Goal: Task Accomplishment & Management: Manage account settings

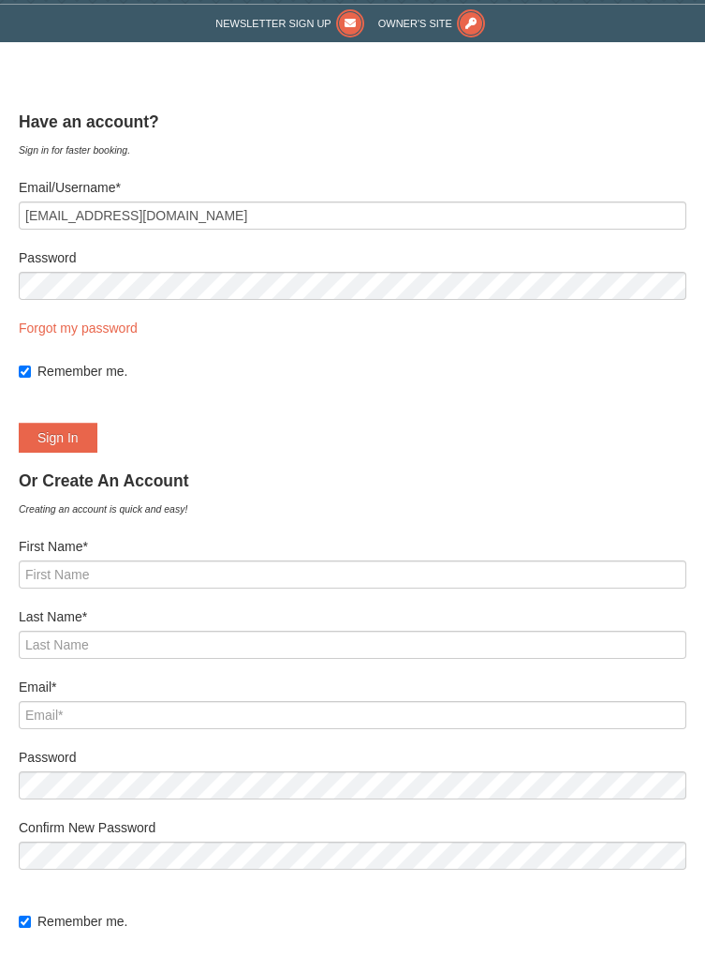
scroll to position [35, 0]
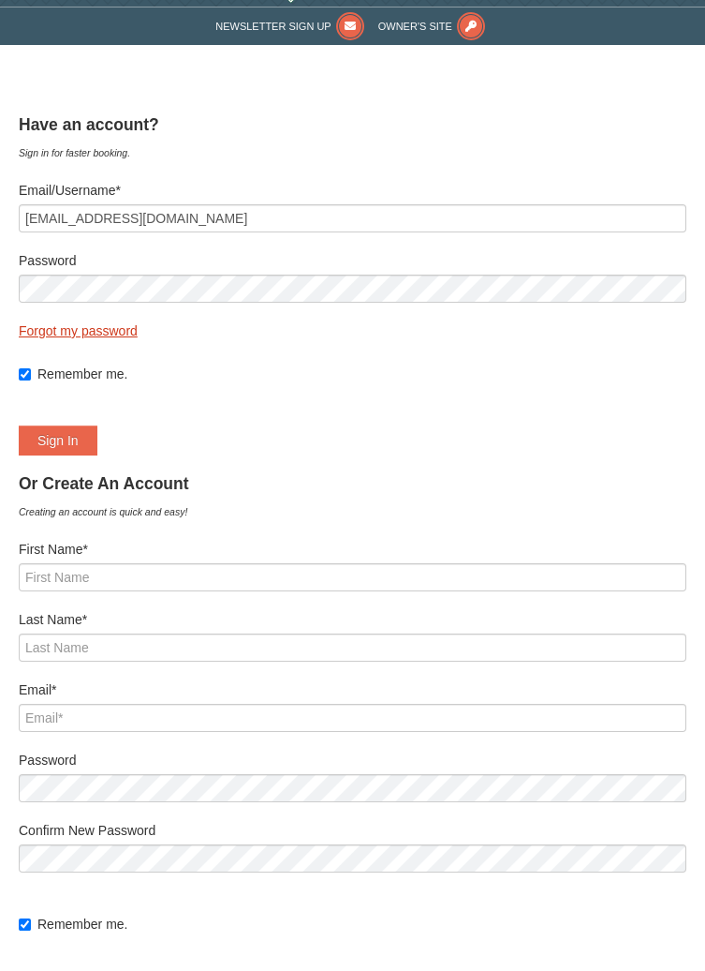
click at [105, 329] on link "Forgot my password" at bounding box center [78, 330] width 119 height 15
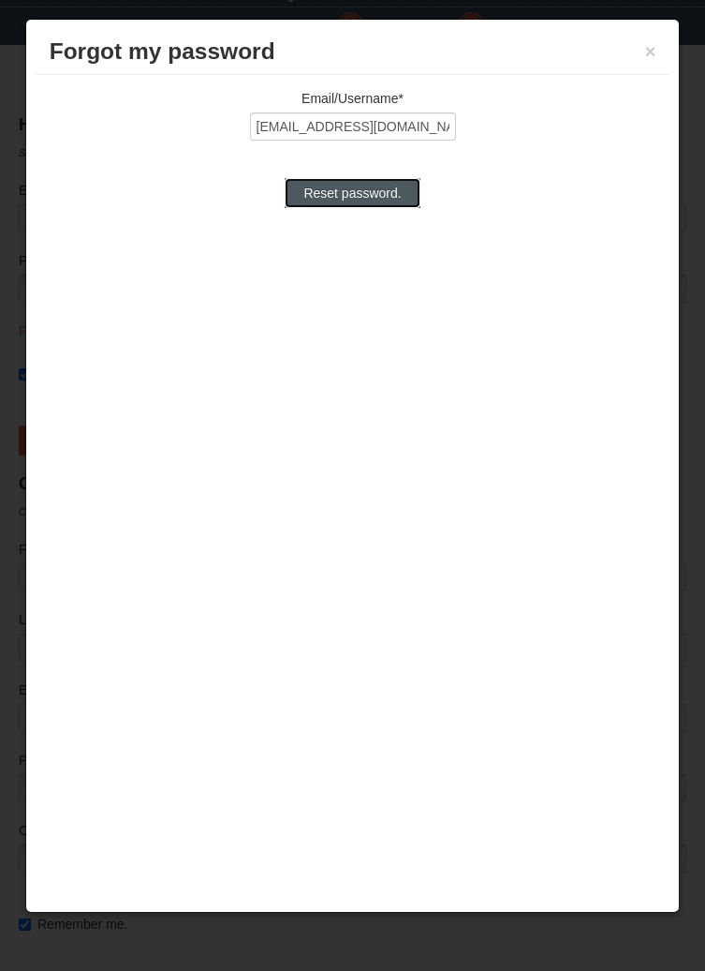
click at [377, 200] on input "Reset password." at bounding box center [352, 193] width 135 height 30
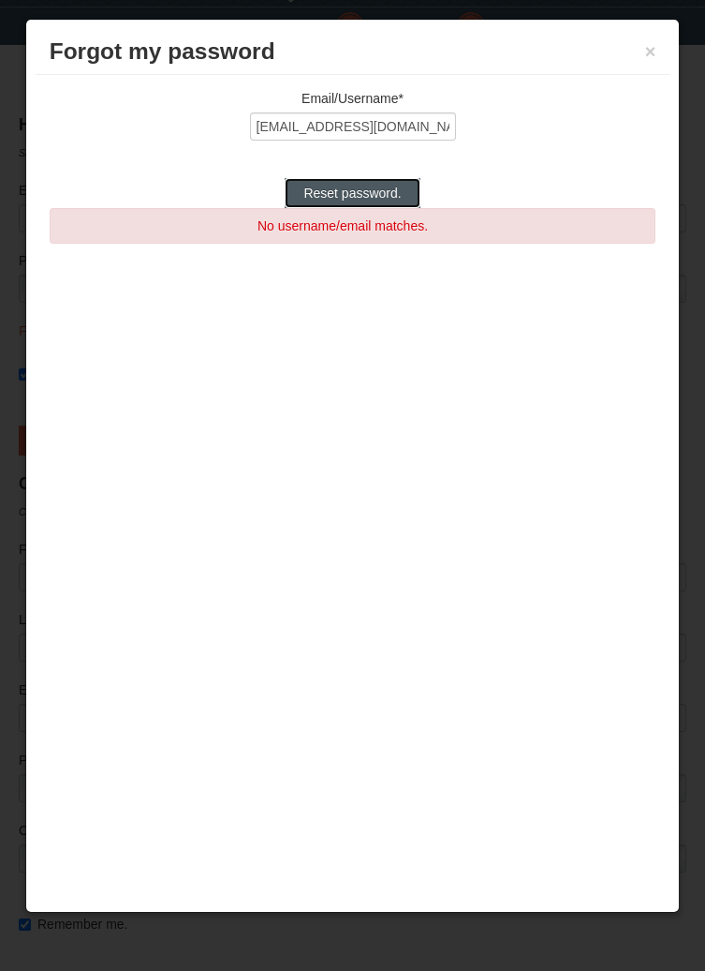
click at [388, 195] on input "Reset password." at bounding box center [352, 193] width 135 height 30
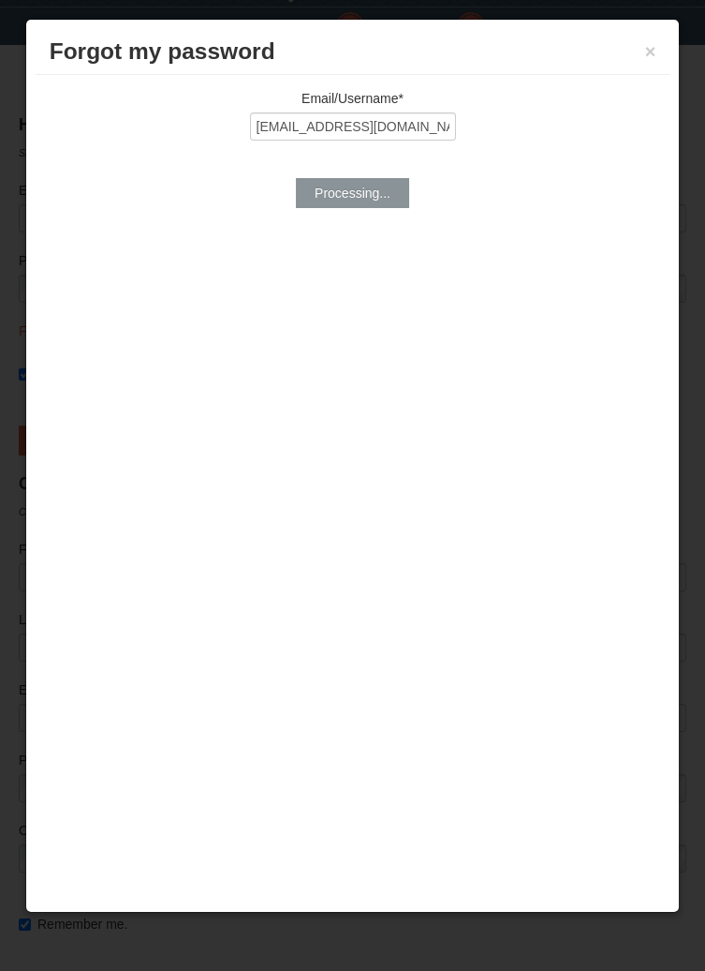
type input "Reset password."
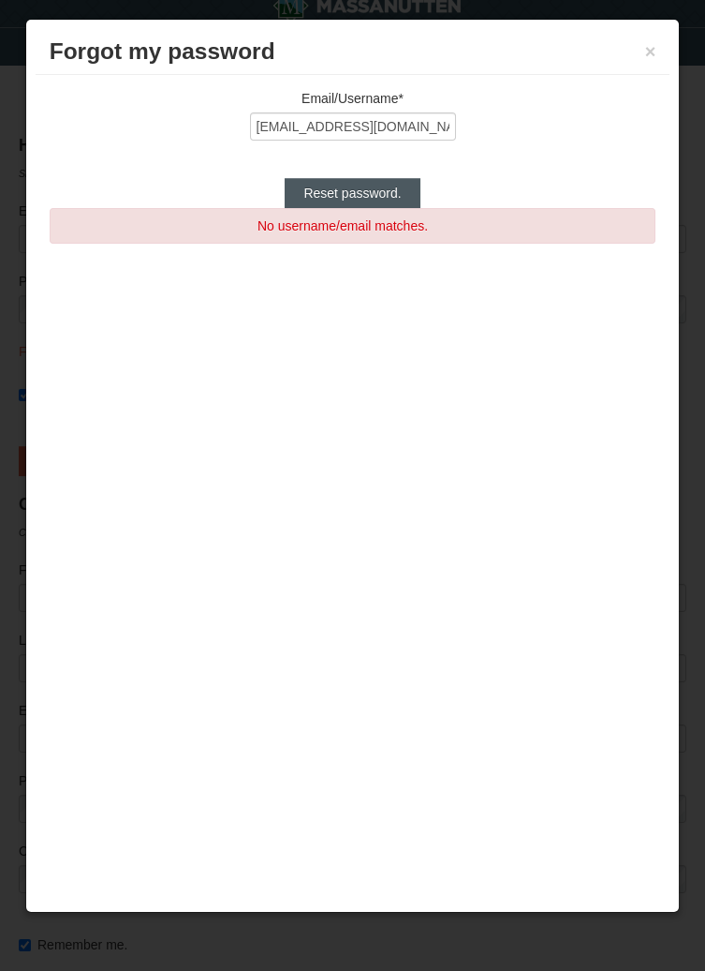
scroll to position [23, 0]
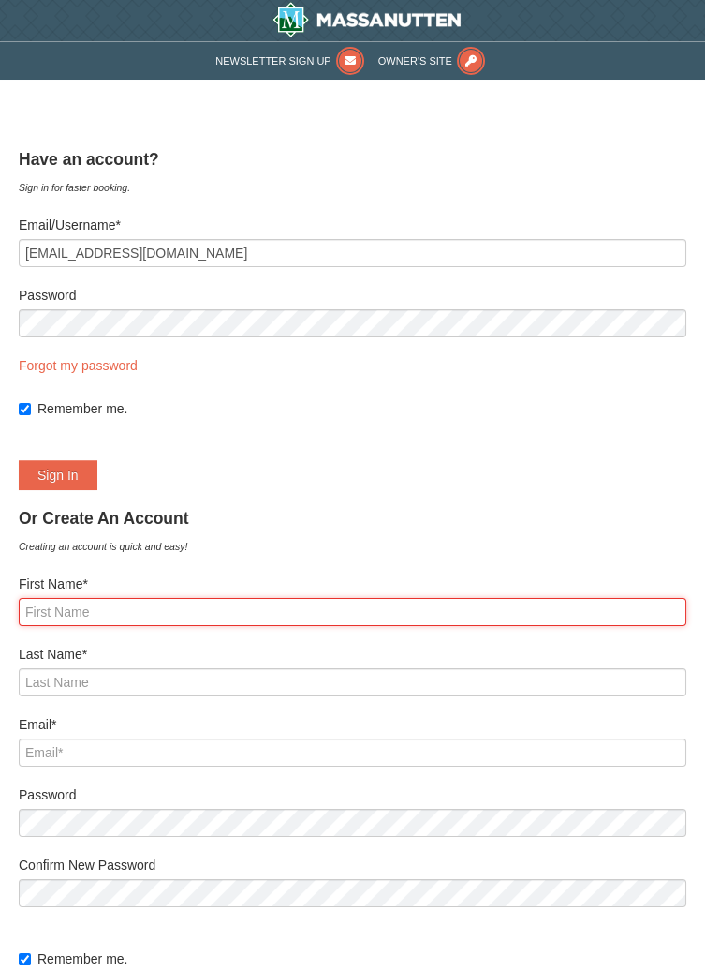
click at [77, 606] on input "First Name*" at bounding box center [353, 612] width 668 height 28
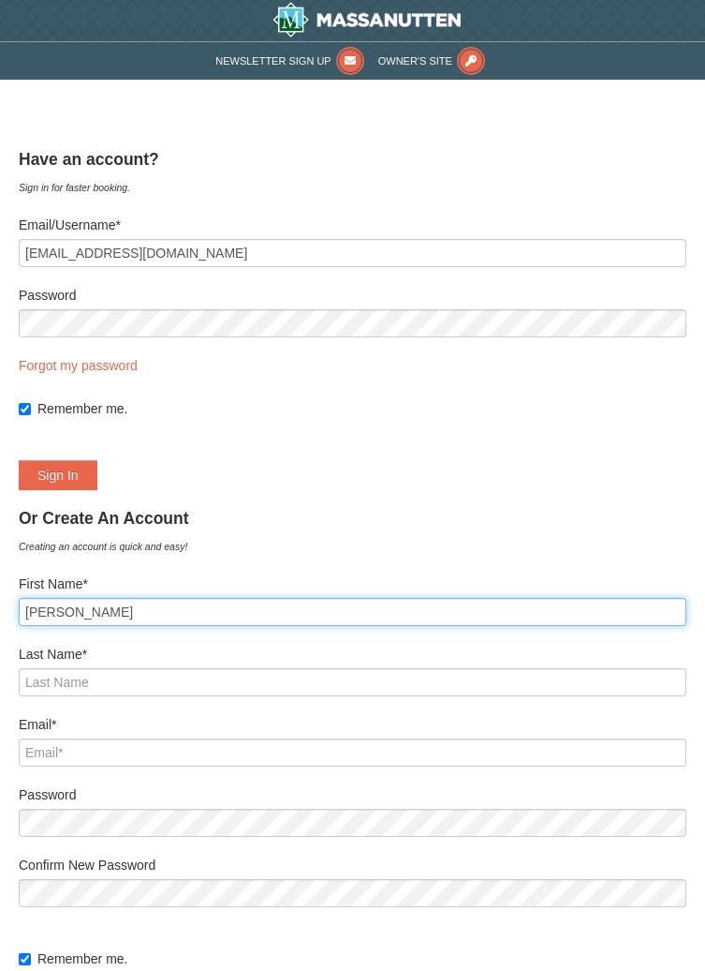
type input "Daniel A"
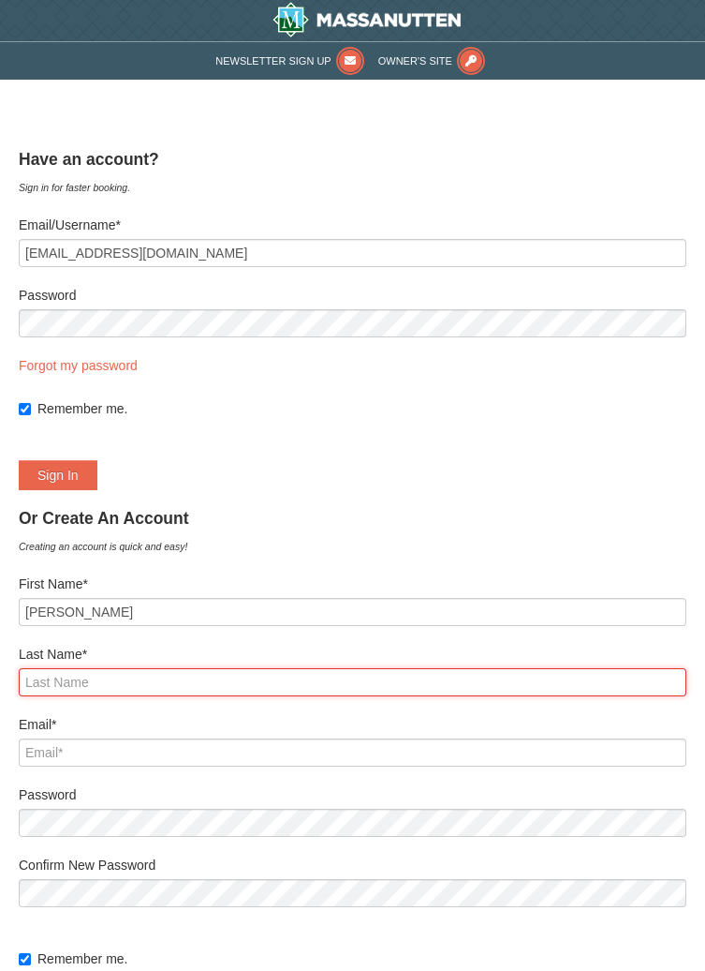
click at [48, 687] on input "Last Name*" at bounding box center [353, 682] width 668 height 28
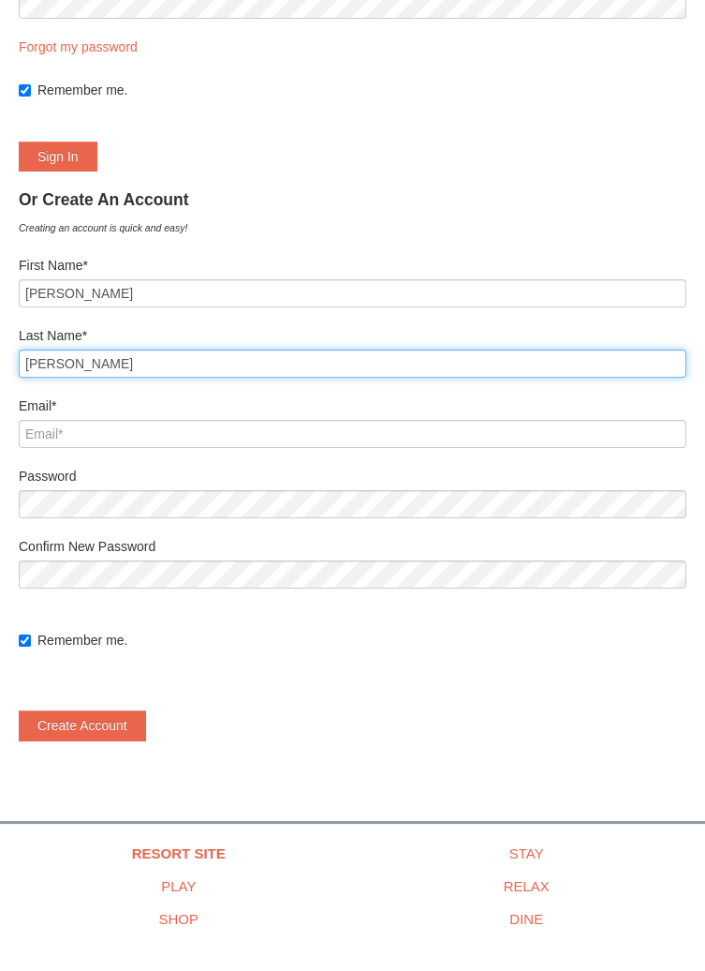
scroll to position [285, 0]
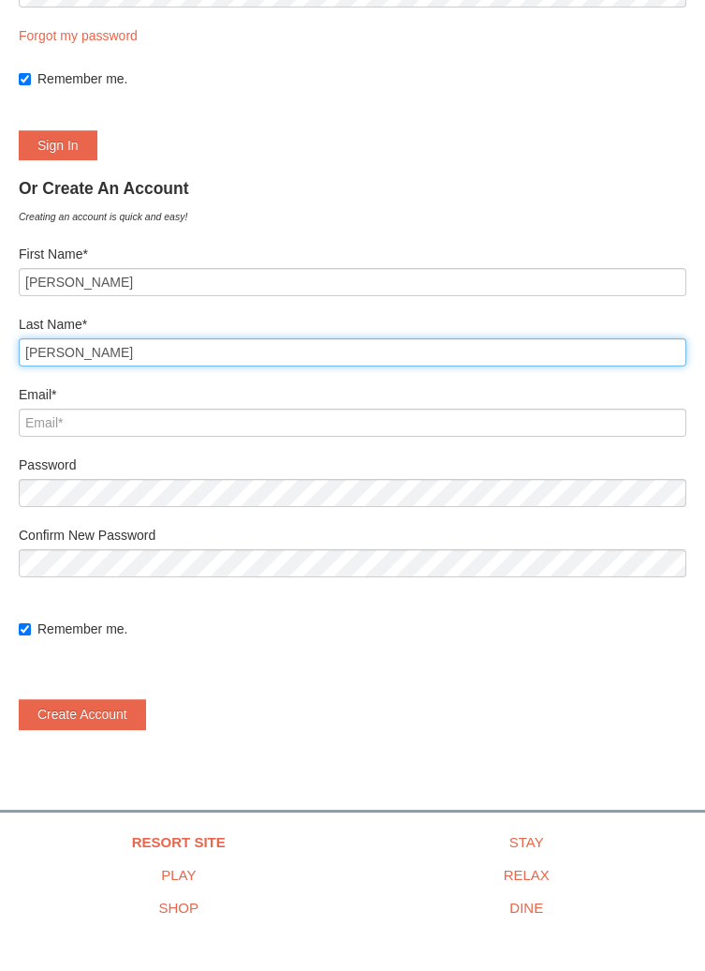
type input "Lindamood"
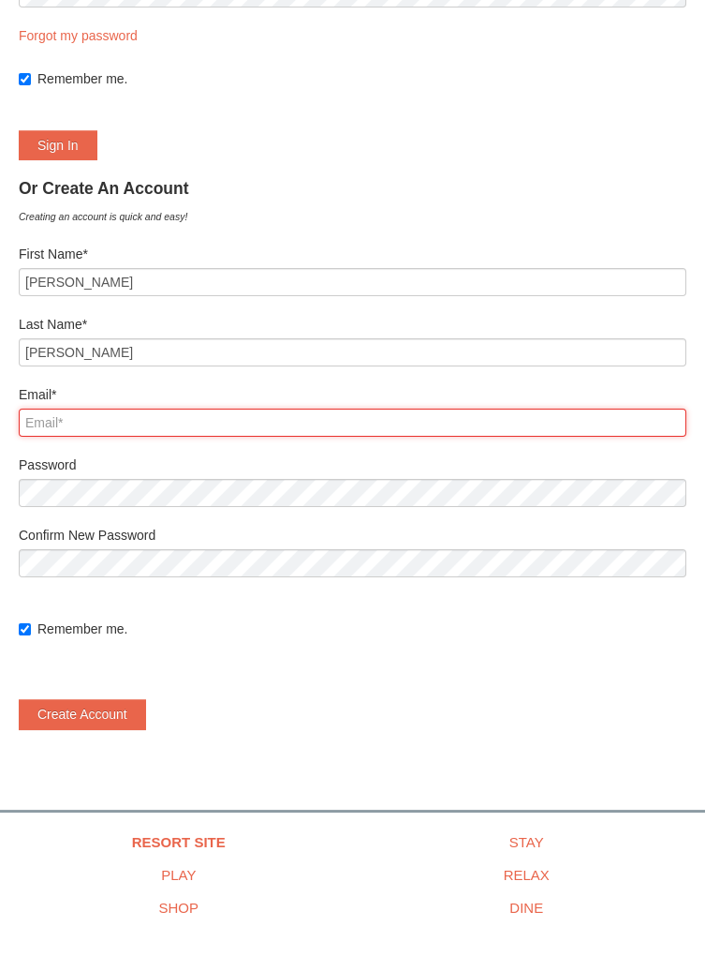
click at [69, 471] on input "Email*" at bounding box center [353, 467] width 668 height 28
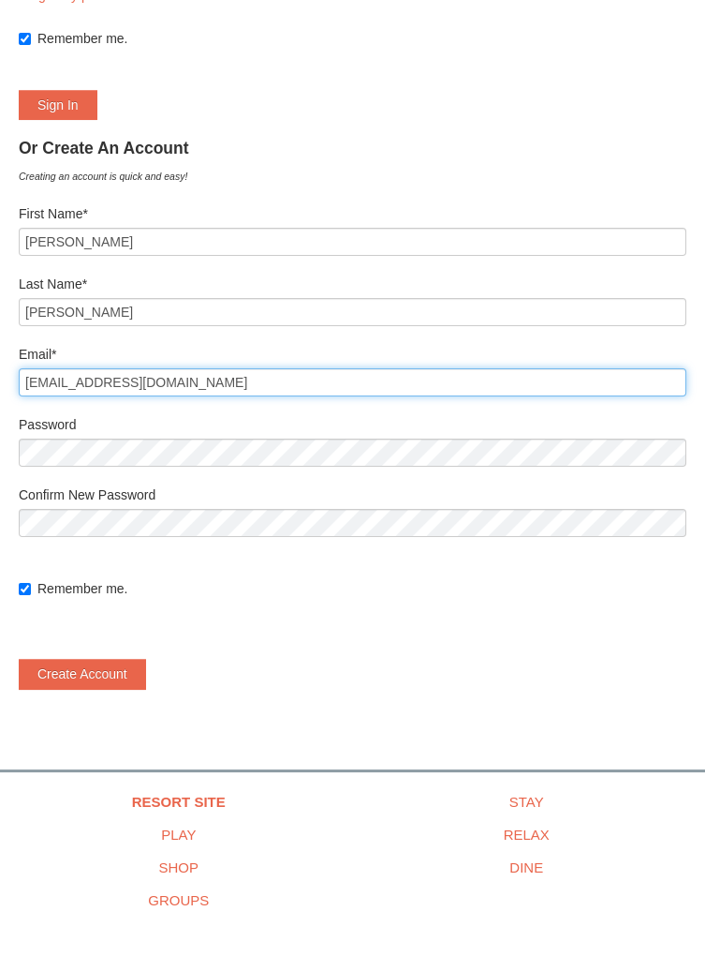
scroll to position [325, 0]
type input "[EMAIL_ADDRESS][DOMAIN_NAME]"
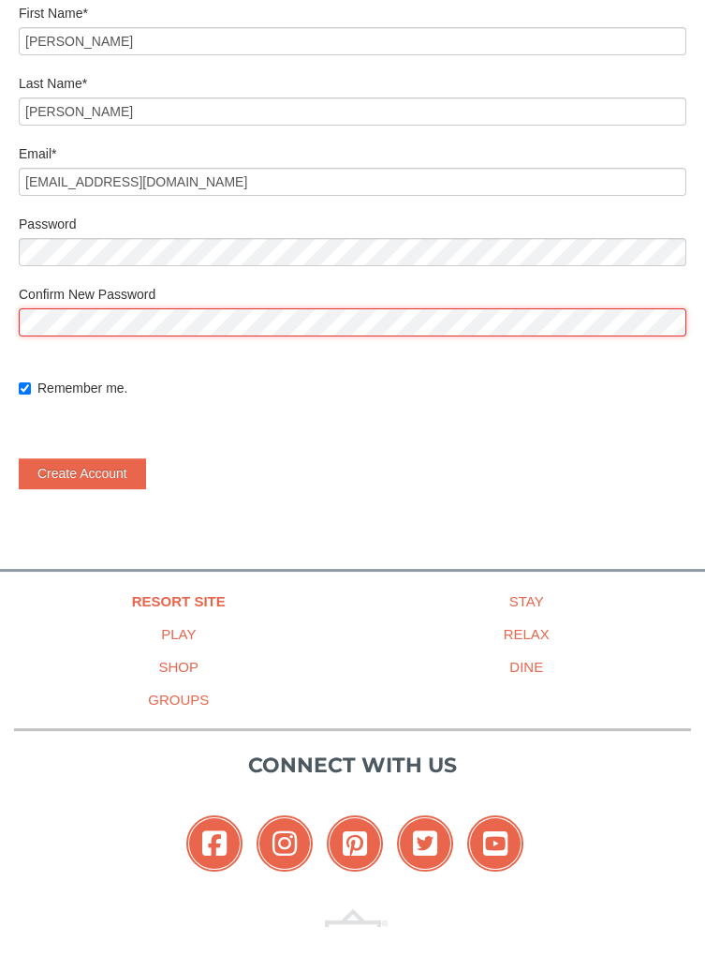
scroll to position [530, 0]
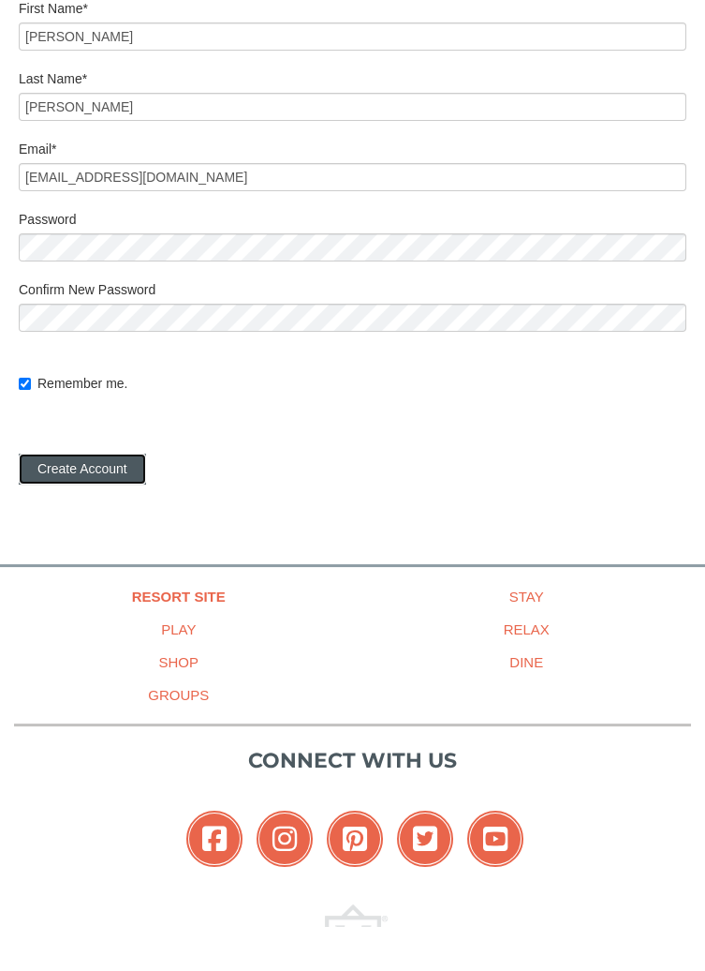
click at [105, 517] on button "Create Account" at bounding box center [82, 513] width 127 height 30
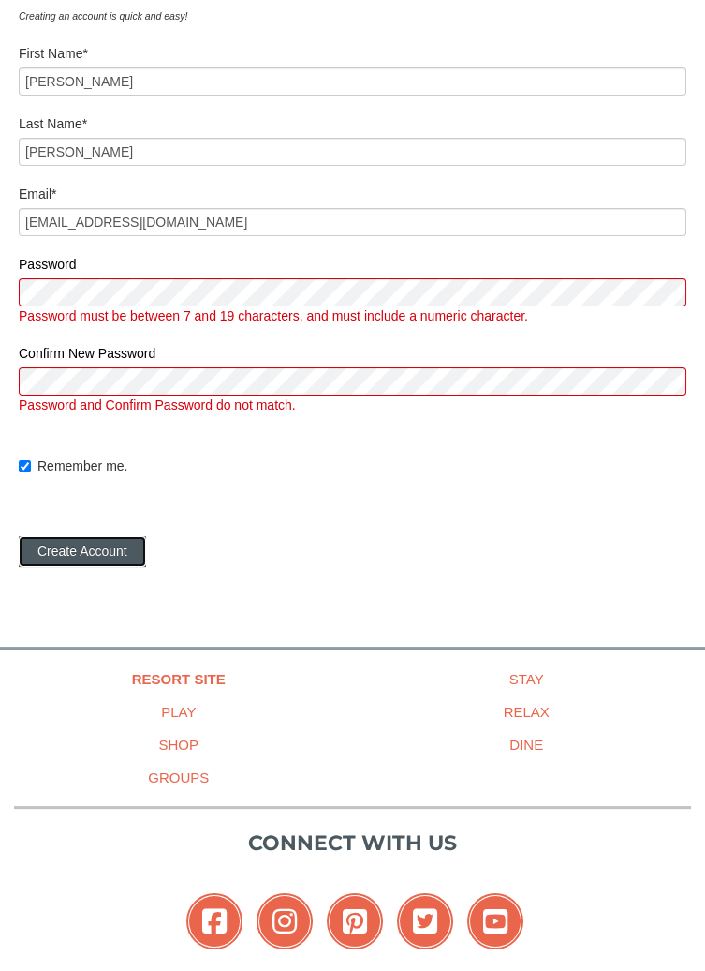
click at [94, 555] on button "Create Account" at bounding box center [82, 551] width 127 height 30
click at [104, 553] on button "Create Account" at bounding box center [82, 551] width 127 height 30
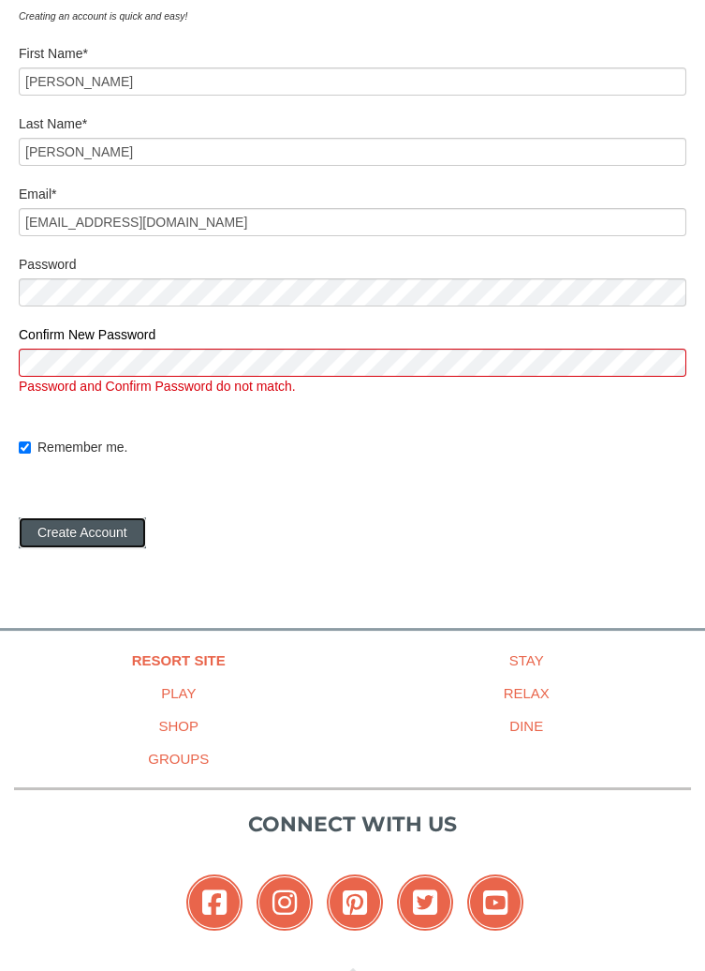
click at [113, 539] on button "Create Account" at bounding box center [82, 532] width 127 height 30
click at [78, 521] on button "Create Account" at bounding box center [82, 532] width 127 height 30
click at [114, 536] on button "Create Account" at bounding box center [82, 532] width 127 height 30
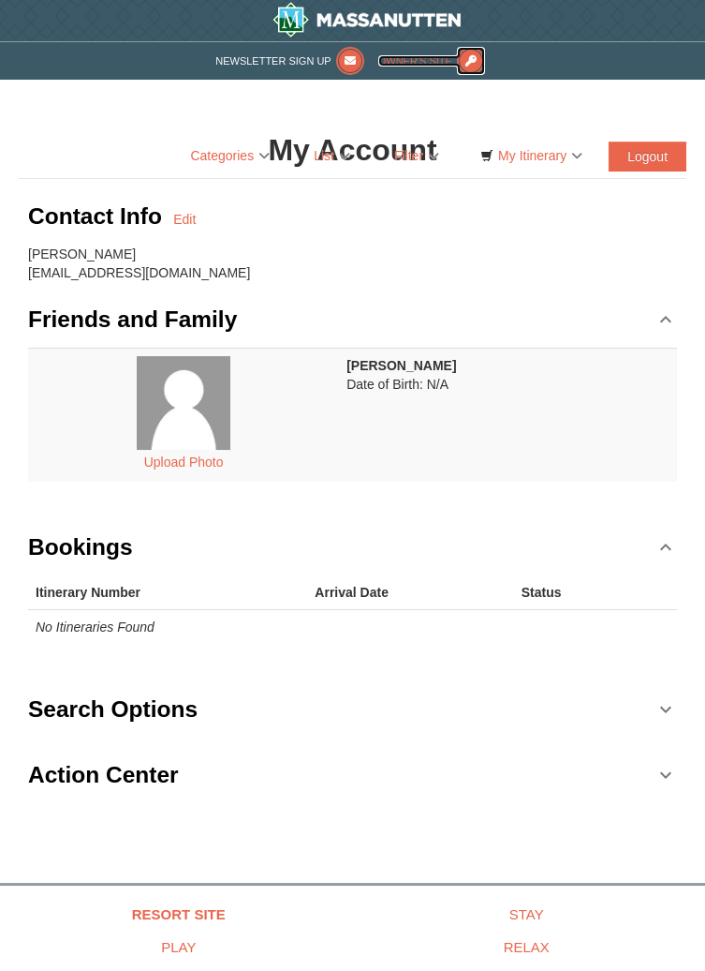
click at [425, 58] on span "Owner's Site" at bounding box center [415, 60] width 74 height 11
click at [652, 154] on button "Logout" at bounding box center [648, 156] width 78 height 30
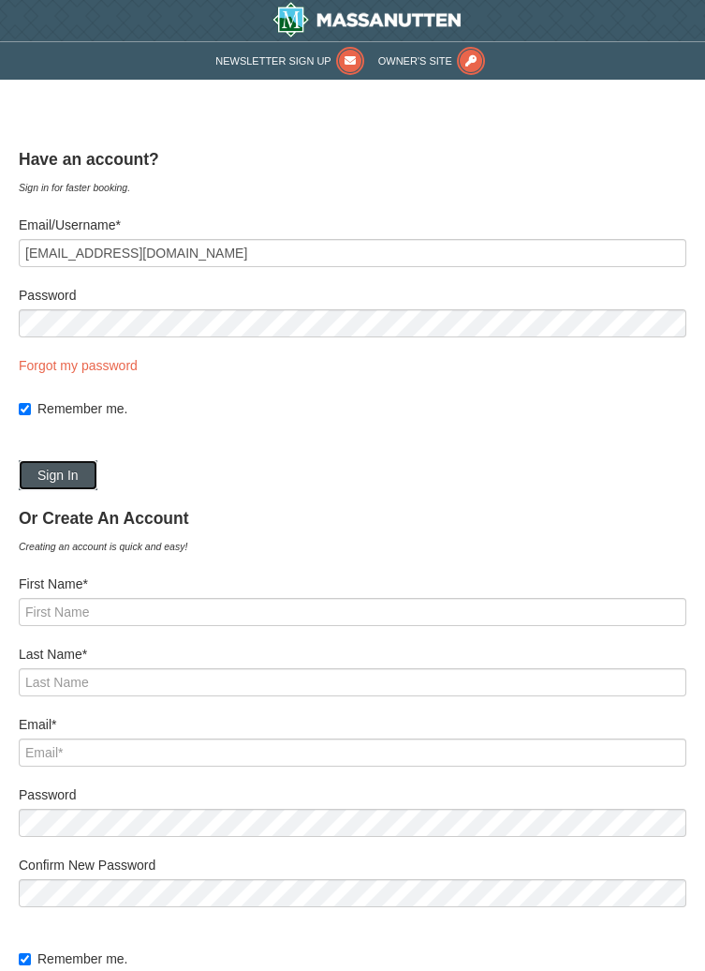
click at [90, 476] on button "Sign In" at bounding box center [58, 475] width 79 height 30
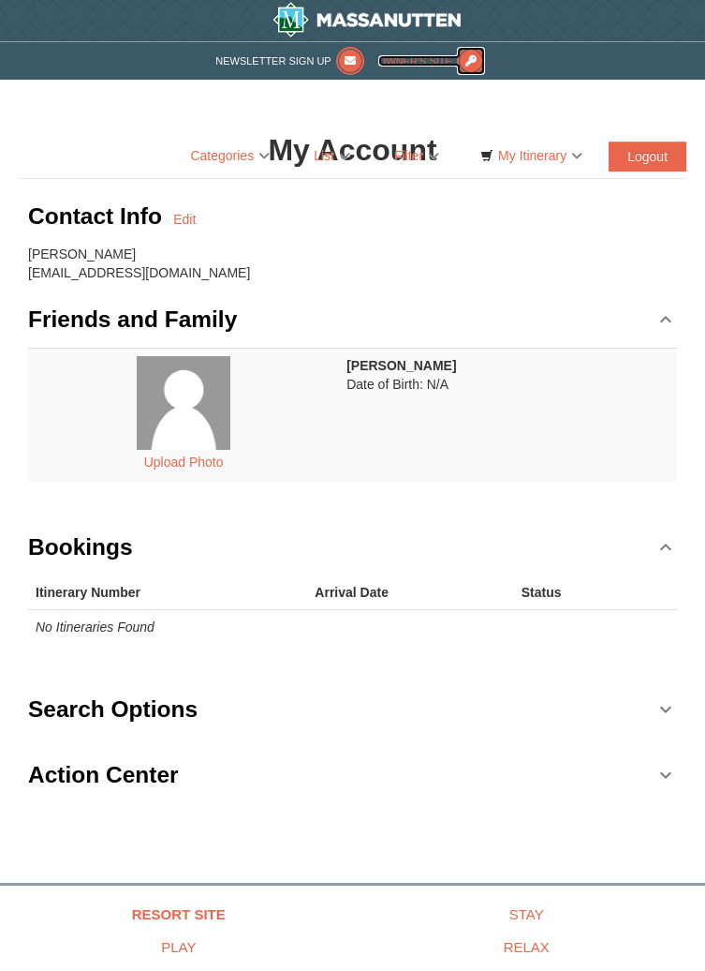
click at [420, 58] on span "Owner's Site" at bounding box center [415, 60] width 74 height 11
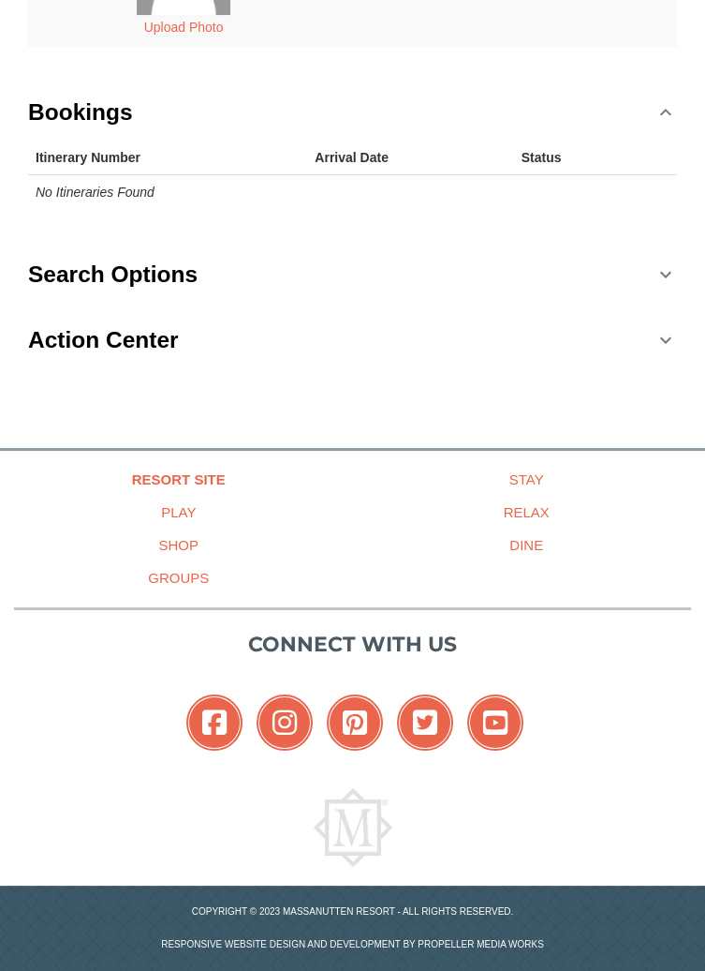
scroll to position [438, 0]
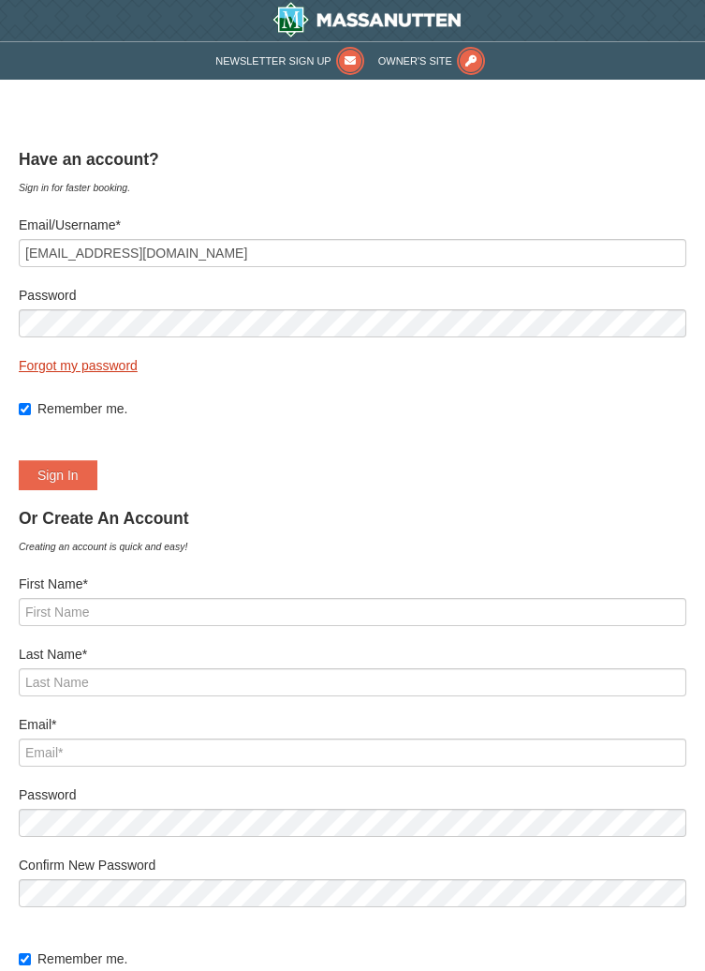
click at [80, 365] on link "Forgot my password" at bounding box center [78, 365] width 119 height 15
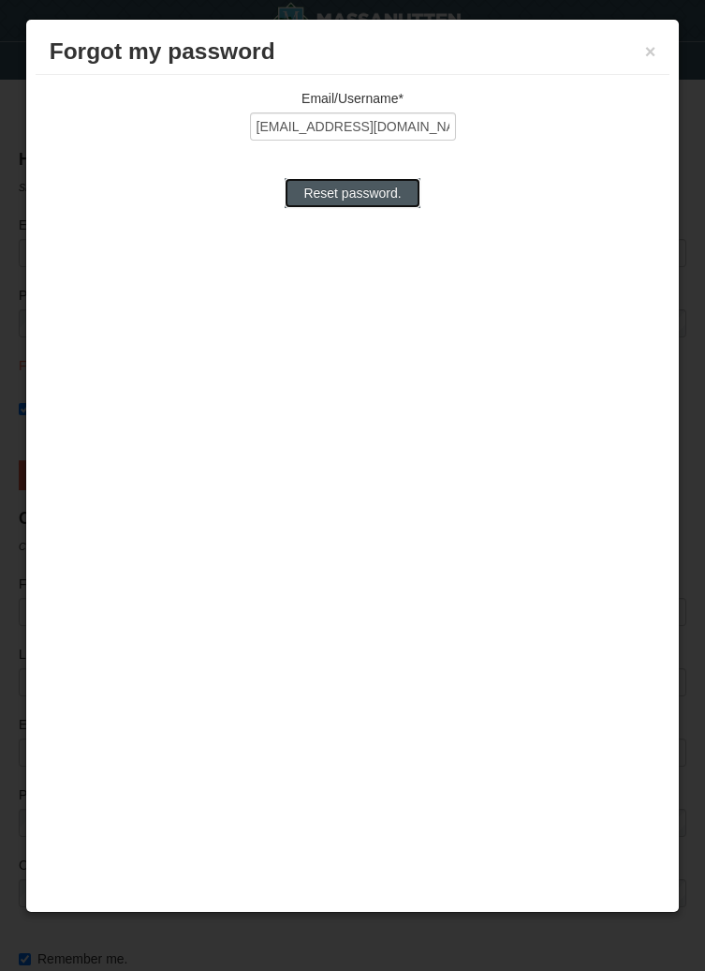
click at [374, 195] on input "Reset password." at bounding box center [352, 193] width 135 height 30
type input "Processing..."
type input "[EMAIL_ADDRESS][DOMAIN_NAME]"
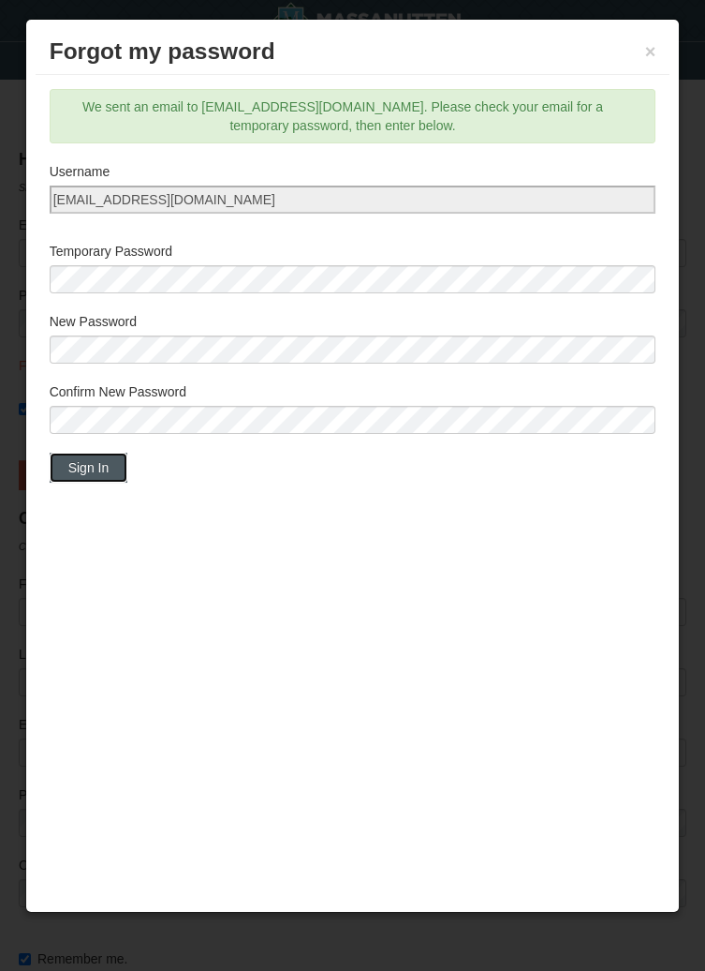
click at [110, 459] on button "Sign In" at bounding box center [89, 467] width 79 height 30
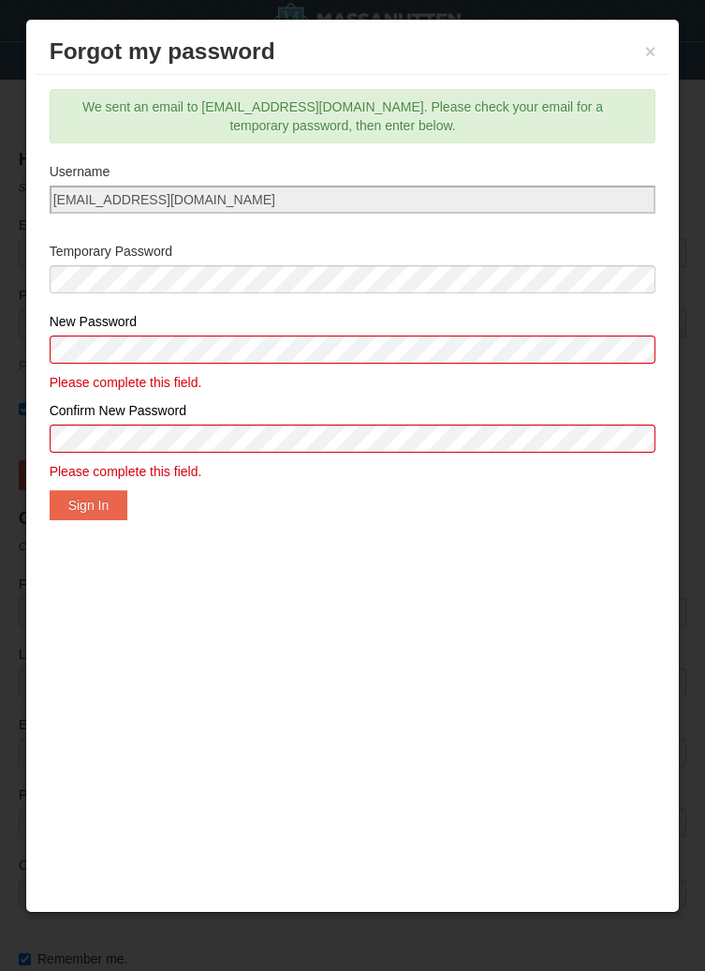
click at [98, 327] on label "New Password" at bounding box center [353, 321] width 607 height 19
click at [451, 685] on div "Email/Username* hawk@shentel.net Reset password. We sent an email to hawk@shent…" at bounding box center [353, 438] width 635 height 727
click at [450, 695] on div "Email/Username* hawk@shentel.net Reset password. We sent an email to hawk@shent…" at bounding box center [353, 438] width 635 height 727
click at [106, 496] on button "Sign In" at bounding box center [89, 505] width 79 height 30
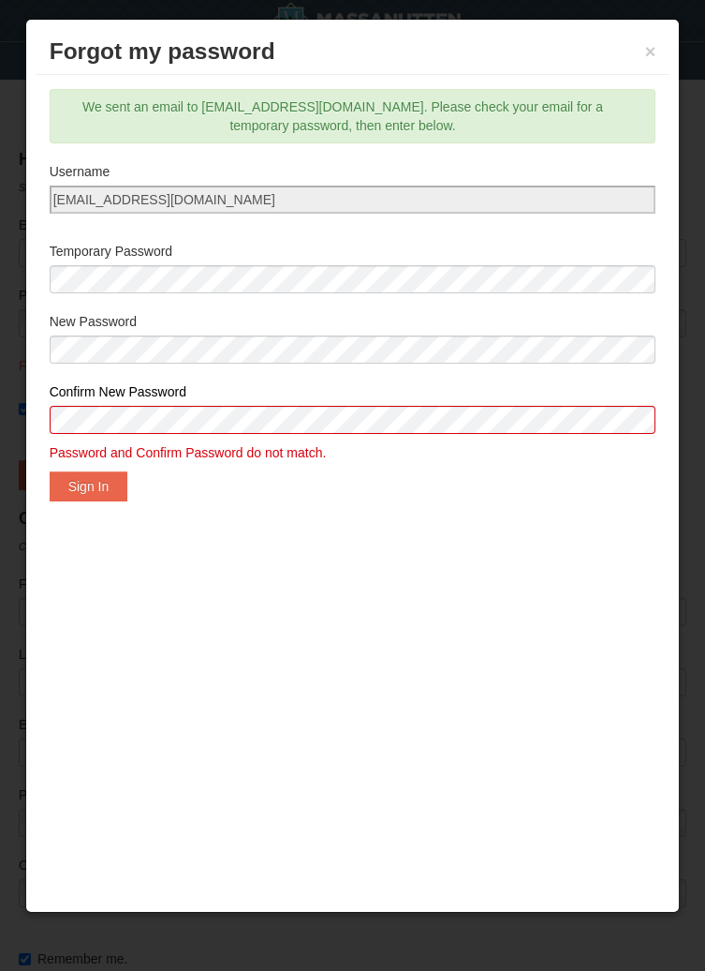
click at [450, 680] on div "Email/Username* hawk@shentel.net Reset password. We sent an email to hawk@shent…" at bounding box center [353, 438] width 635 height 727
click at [104, 478] on button "Sign In" at bounding box center [89, 486] width 79 height 30
click at [572, 111] on div "We sent an email to [EMAIL_ADDRESS][DOMAIN_NAME]. Please check your email for a…" at bounding box center [353, 116] width 607 height 54
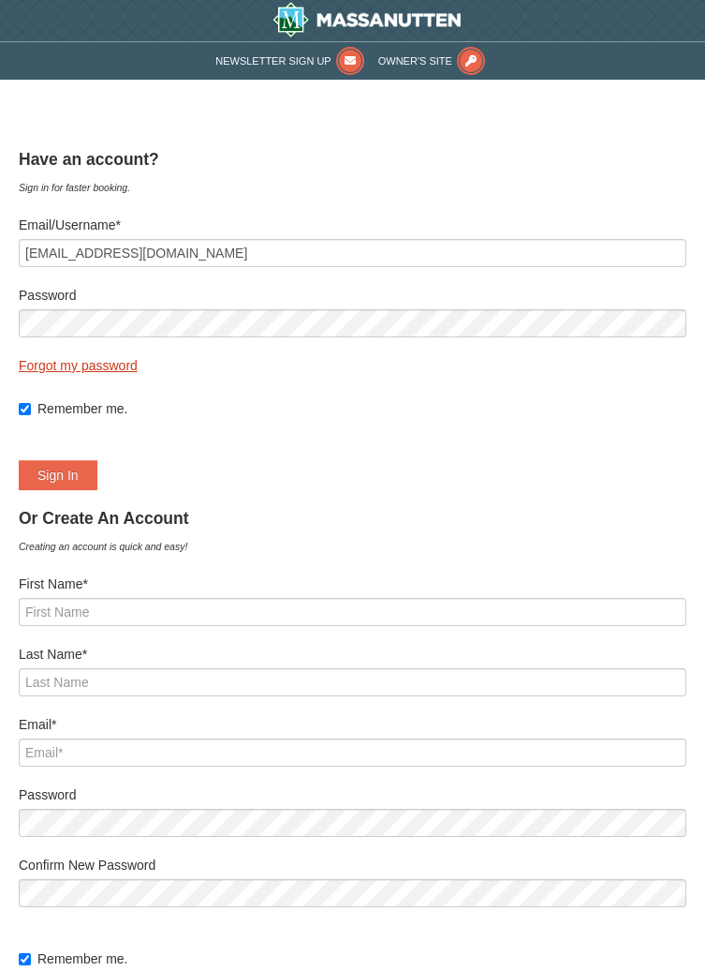
click at [113, 360] on link "Forgot my password" at bounding box center [78, 365] width 119 height 15
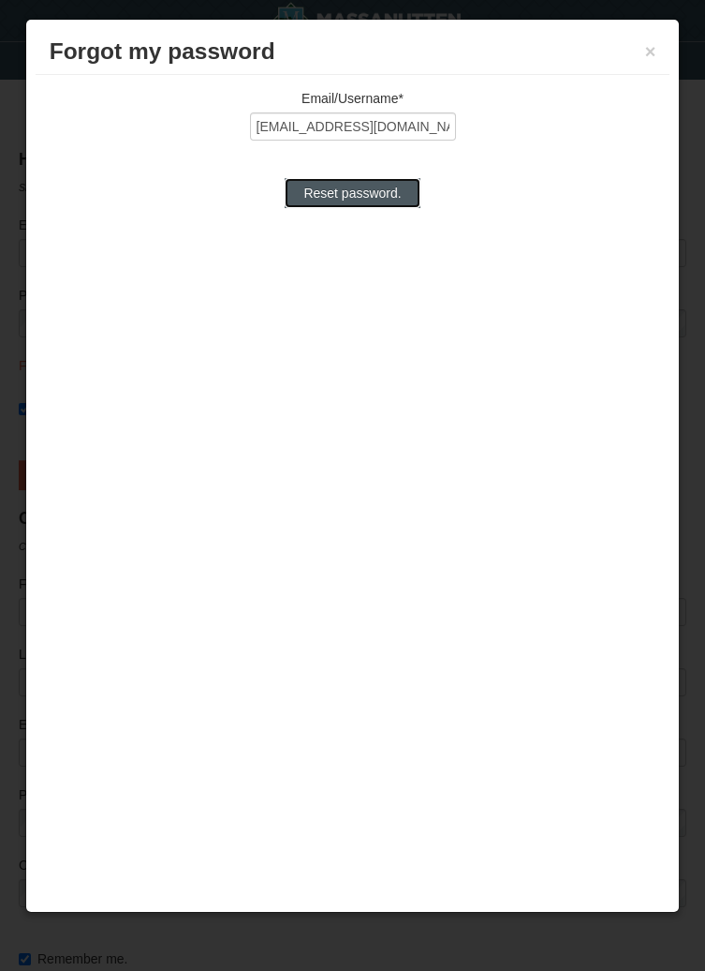
click at [393, 196] on input "Reset password." at bounding box center [352, 193] width 135 height 30
type input "Processing..."
type input "[EMAIL_ADDRESS][DOMAIN_NAME]"
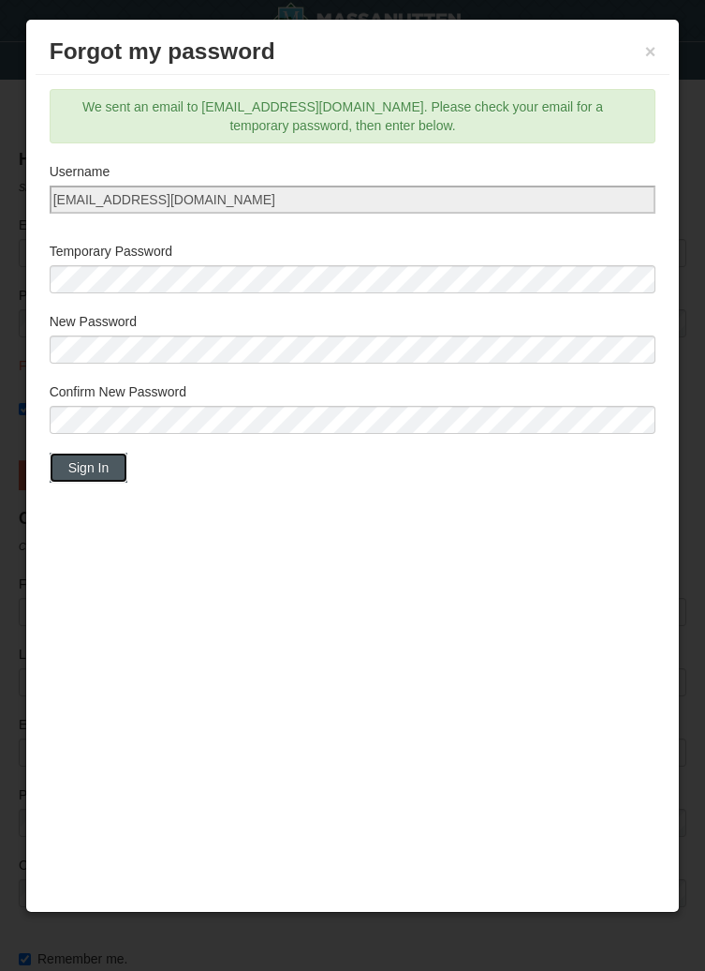
click at [101, 463] on button "Sign In" at bounding box center [89, 467] width 79 height 30
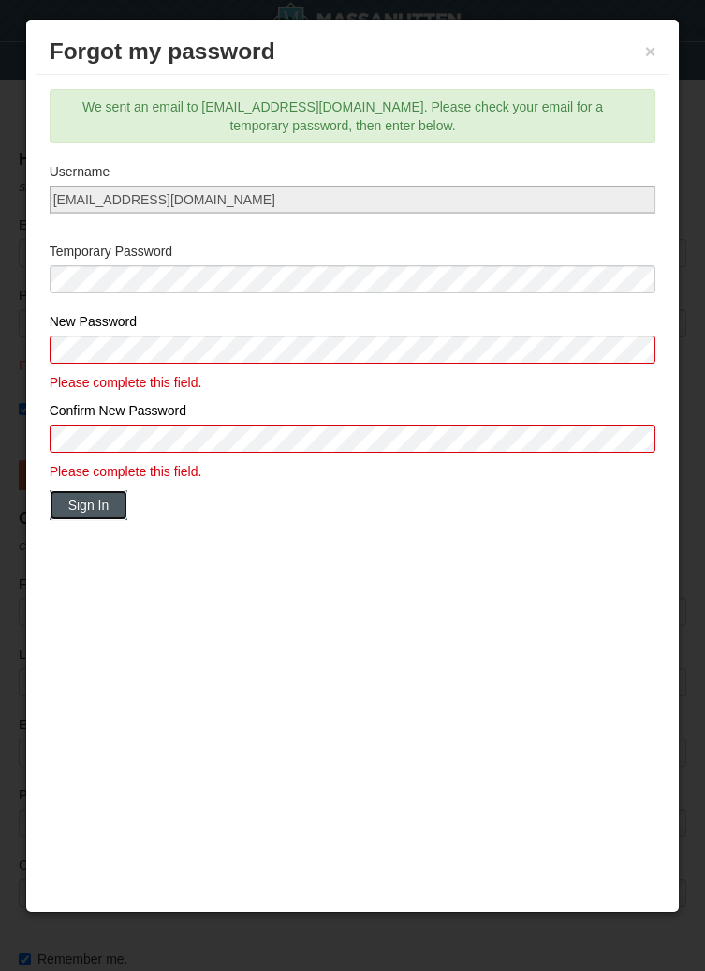
click at [88, 506] on button "Sign In" at bounding box center [89, 505] width 79 height 30
click at [73, 327] on label "New Password" at bounding box center [353, 321] width 607 height 19
click at [700, 482] on div at bounding box center [352, 485] width 705 height 971
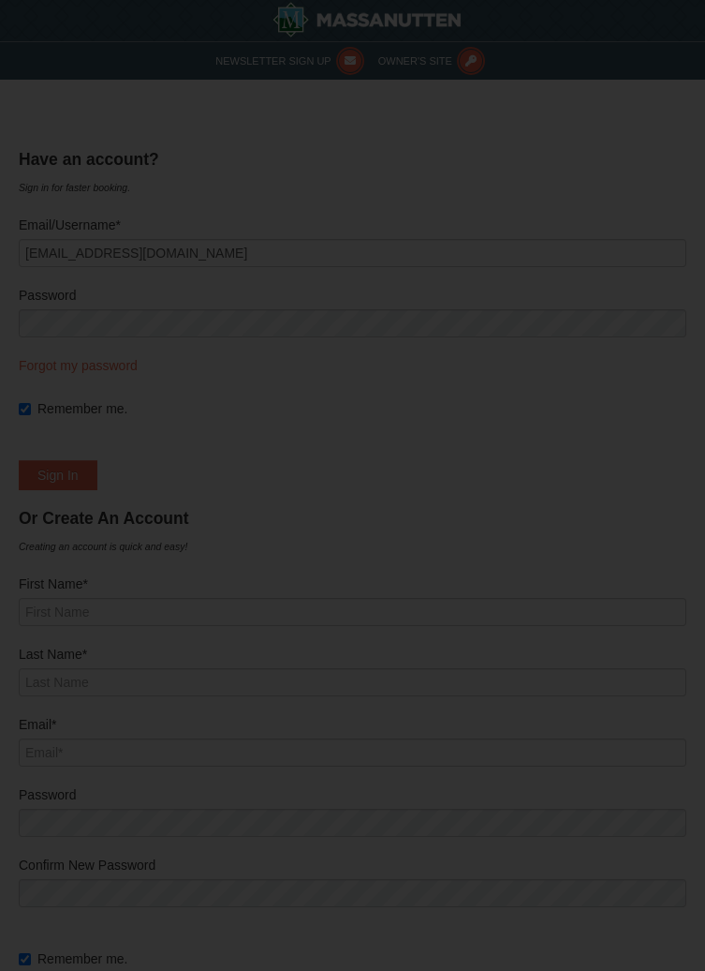
click at [701, 477] on div at bounding box center [352, 485] width 705 height 971
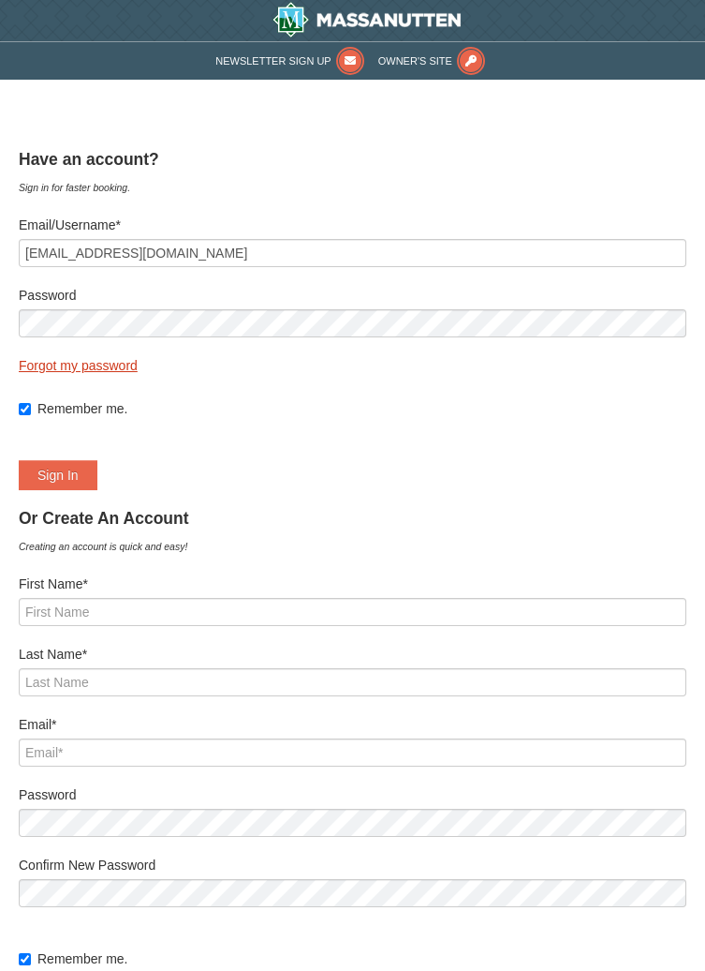
click at [126, 366] on link "Forgot my password" at bounding box center [78, 365] width 119 height 15
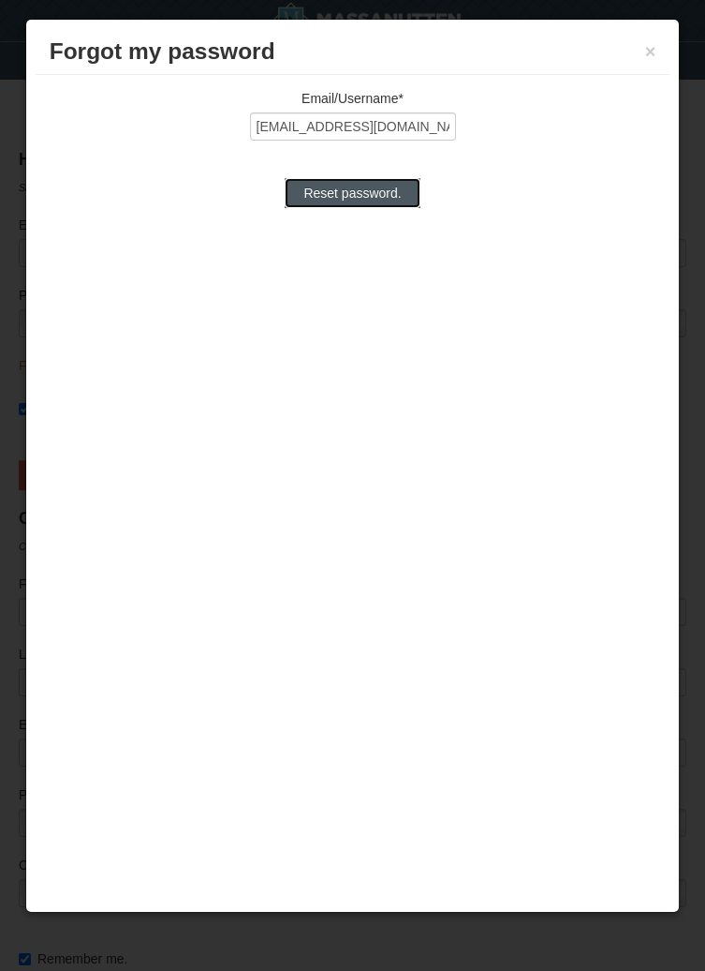
click at [366, 198] on input "Reset password." at bounding box center [352, 193] width 135 height 30
type input "Processing..."
type input "[EMAIL_ADDRESS][DOMAIN_NAME]"
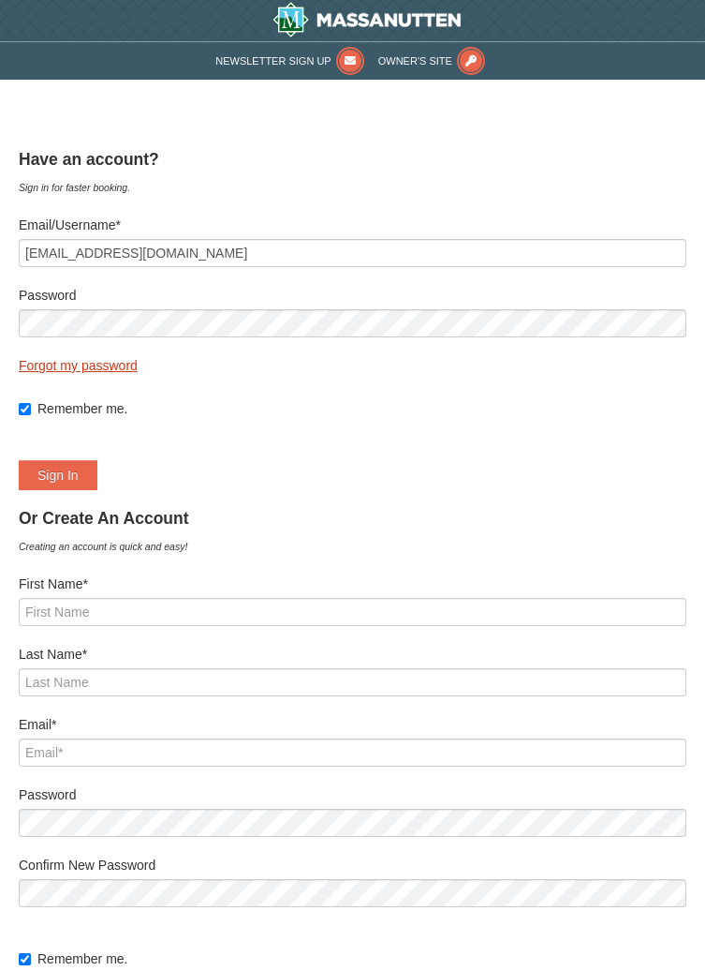
click at [137, 370] on link "Forgot my password" at bounding box center [78, 365] width 119 height 15
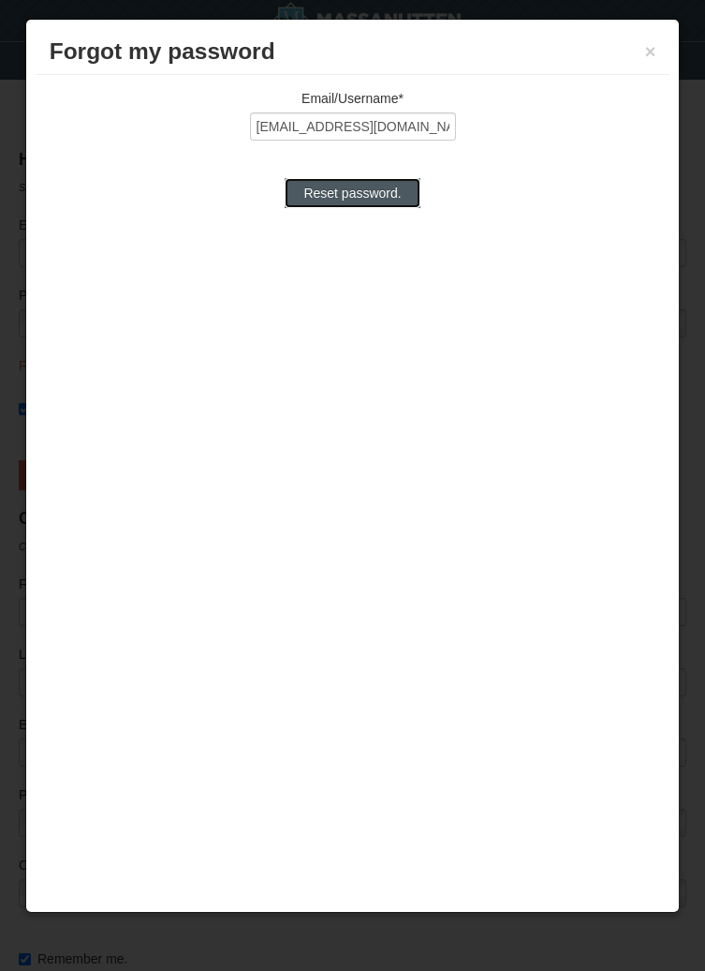
click at [387, 186] on input "Reset password." at bounding box center [352, 193] width 135 height 30
type input "Processing..."
type input "[EMAIL_ADDRESS][DOMAIN_NAME]"
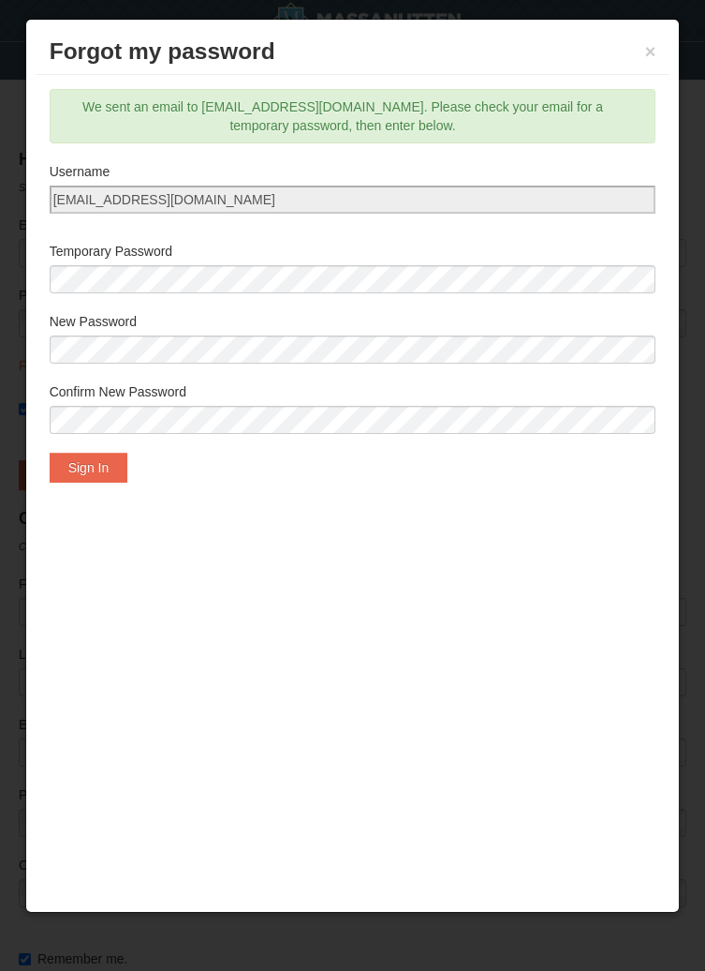
scroll to position [5, 0]
click at [450, 678] on div "Email/Username* [EMAIL_ADDRESS][DOMAIN_NAME] Reset password. We sent an email t…" at bounding box center [353, 438] width 635 height 727
click at [452, 670] on div "Email/Username* [EMAIL_ADDRESS][DOMAIN_NAME] Reset password. We sent an email t…" at bounding box center [353, 438] width 635 height 727
click at [112, 468] on button "Sign In" at bounding box center [89, 467] width 79 height 30
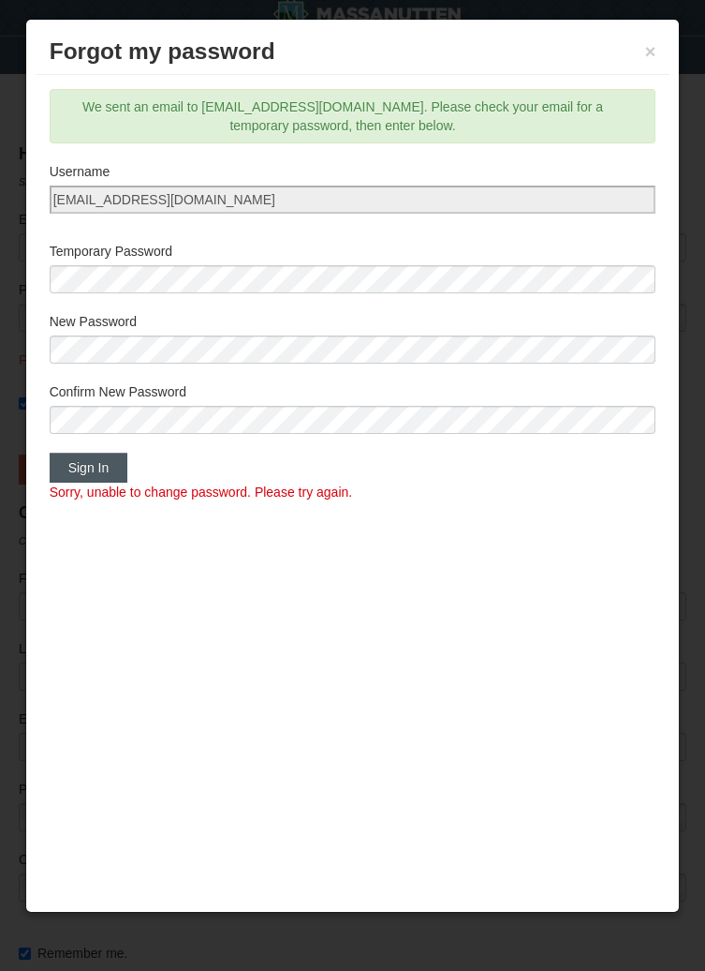
scroll to position [7, 0]
click at [7, 332] on div at bounding box center [352, 485] width 705 height 971
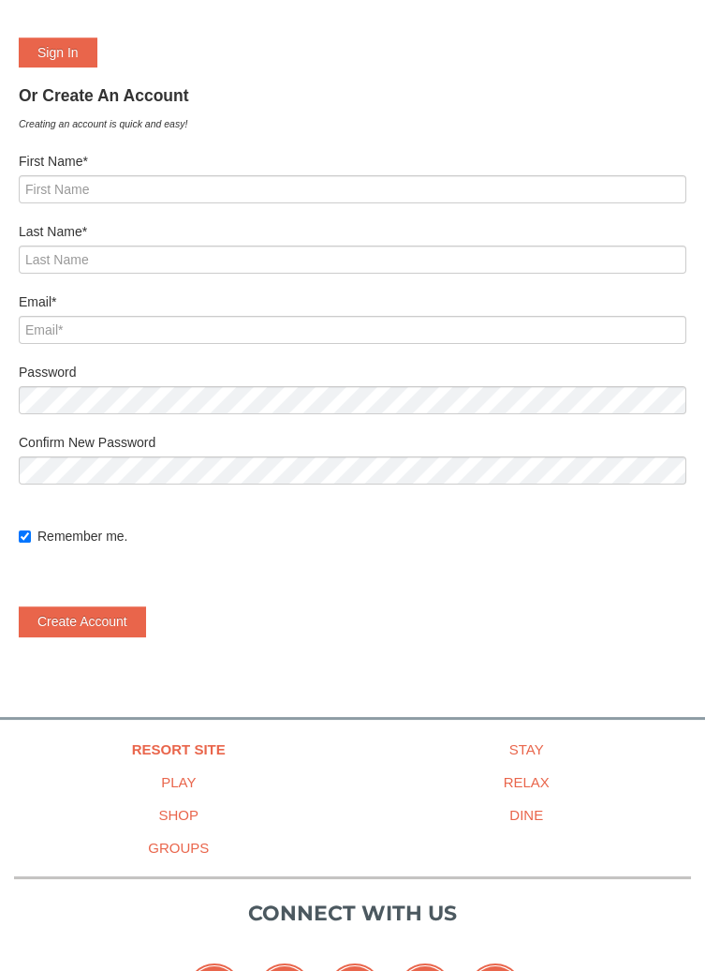
scroll to position [421, 0]
